Goal: Task Accomplishment & Management: Manage account settings

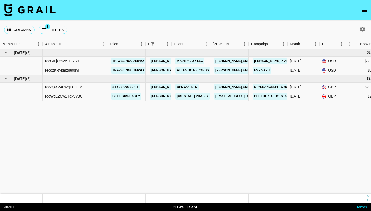
click at [365, 10] on icon "open drawer" at bounding box center [364, 10] width 5 height 3
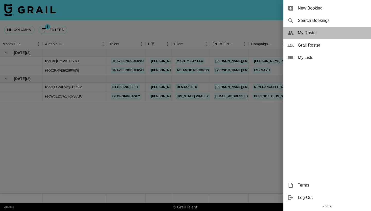
click at [308, 33] on span "My Roster" at bounding box center [332, 33] width 69 height 6
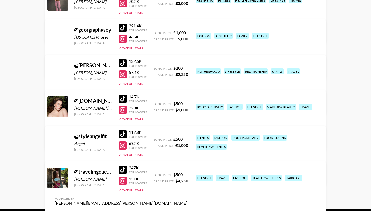
scroll to position [96, 0]
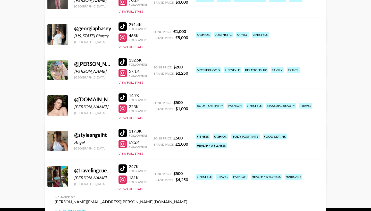
click at [187, 137] on link "View/Edit Details" at bounding box center [121, 139] width 133 height 5
click at [187, 208] on link "View/Edit Details" at bounding box center [121, 210] width 133 height 5
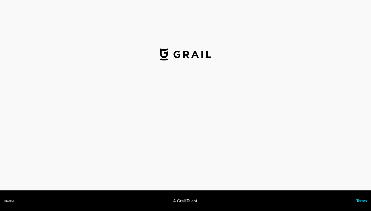
select select "USD"
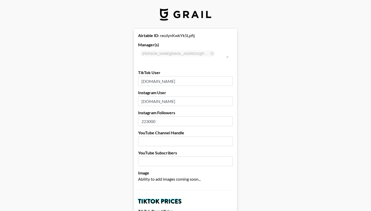
type input "[GEOGRAPHIC_DATA]"
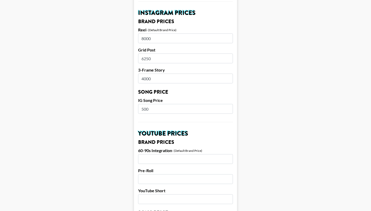
scroll to position [264, 0]
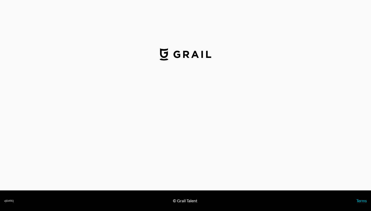
select select "USD"
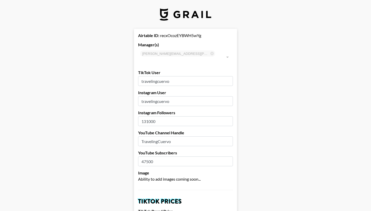
type input "[GEOGRAPHIC_DATA]"
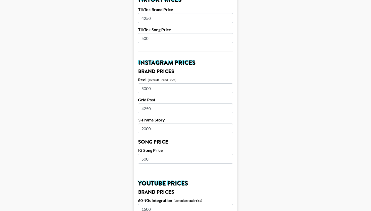
scroll to position [203, 0]
